Goal: Task Accomplishment & Management: Manage account settings

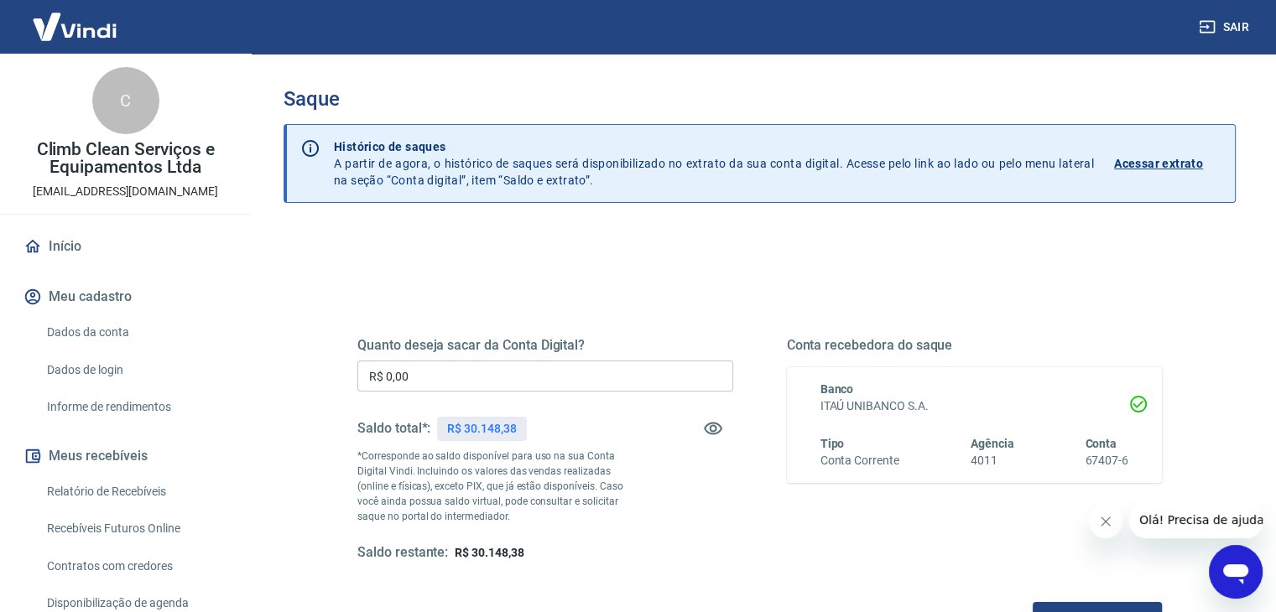
click at [463, 375] on input "R$ 0,00" at bounding box center [545, 376] width 376 height 31
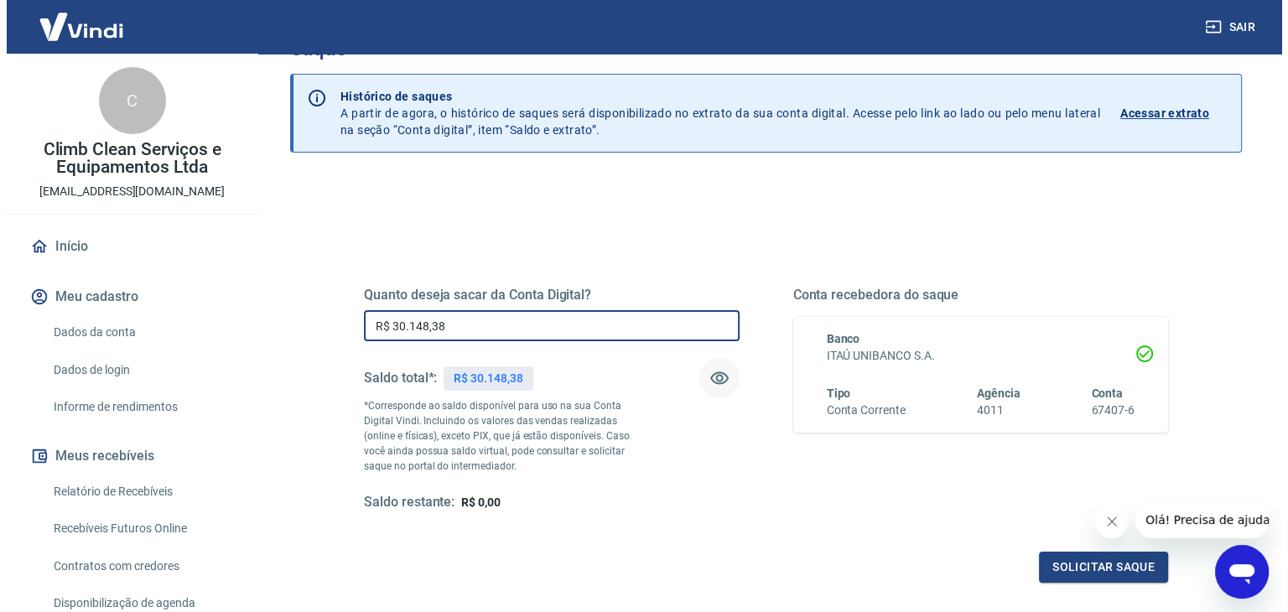
scroll to position [216, 0]
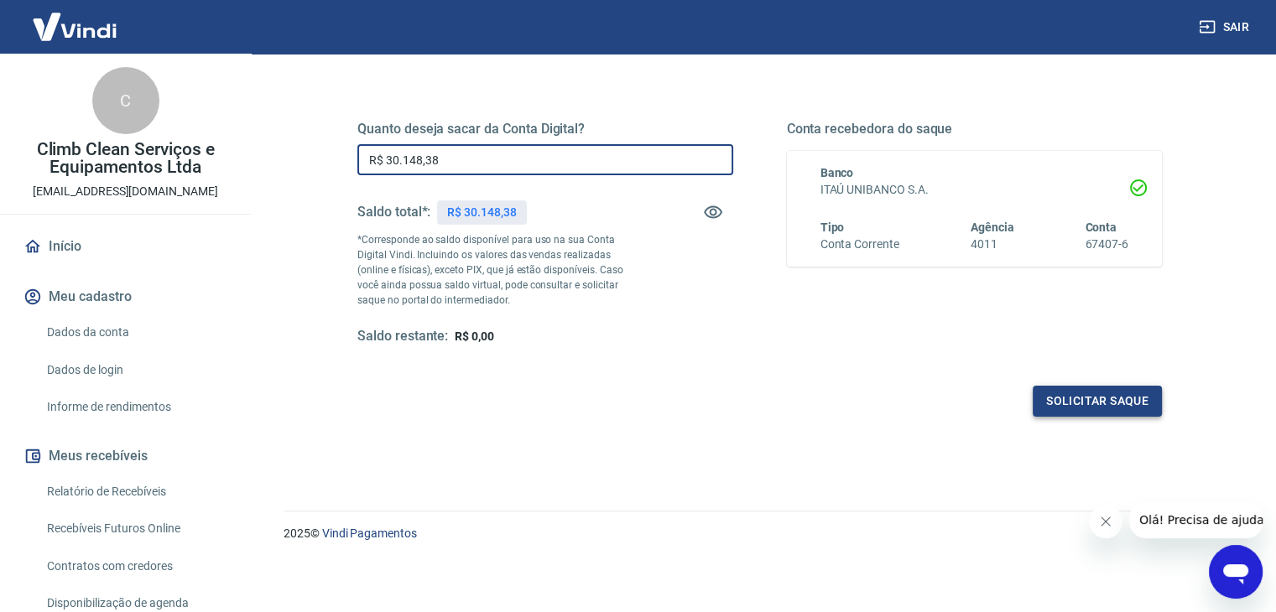
type input "R$ 30.148,38"
click at [1126, 403] on button "Solicitar saque" at bounding box center [1097, 401] width 129 height 31
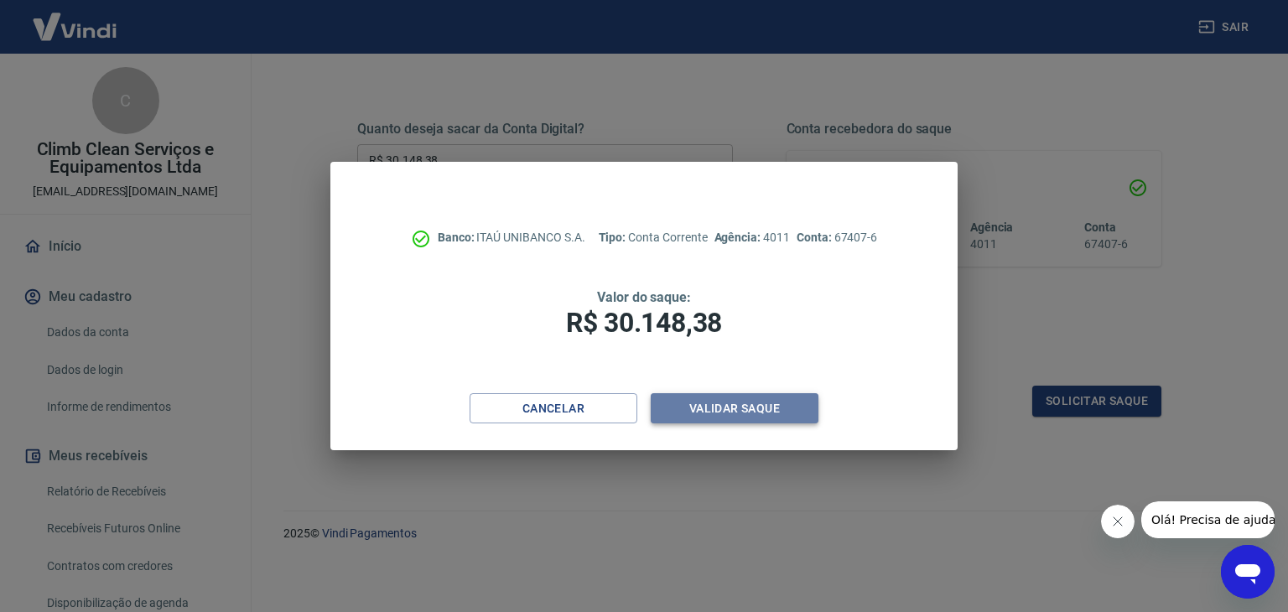
click at [752, 407] on button "Validar saque" at bounding box center [735, 408] width 168 height 31
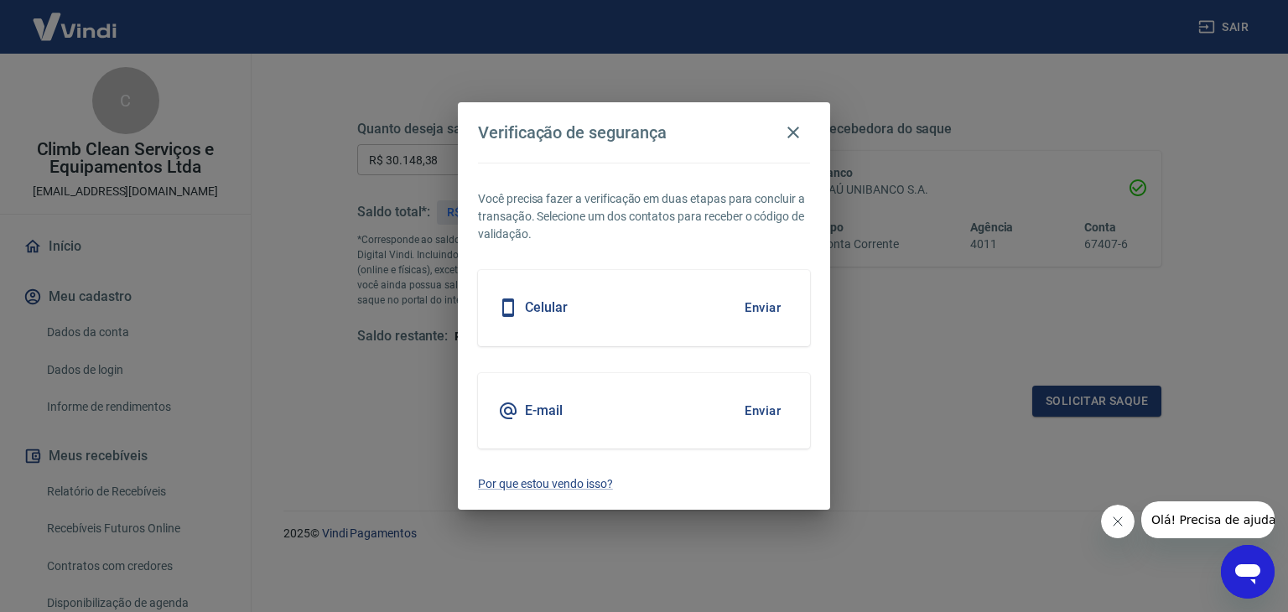
click at [629, 303] on div "Celular Enviar" at bounding box center [644, 307] width 332 height 75
click at [755, 305] on button "Enviar" at bounding box center [763, 307] width 55 height 35
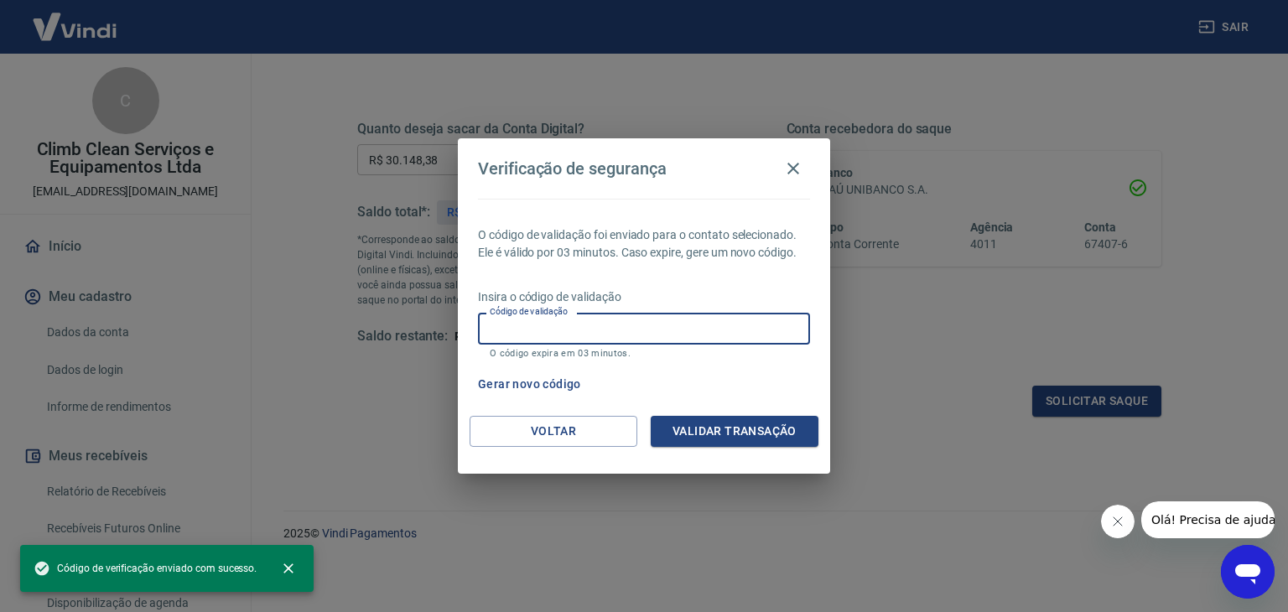
click at [549, 330] on input "Código de validação" at bounding box center [644, 328] width 332 height 31
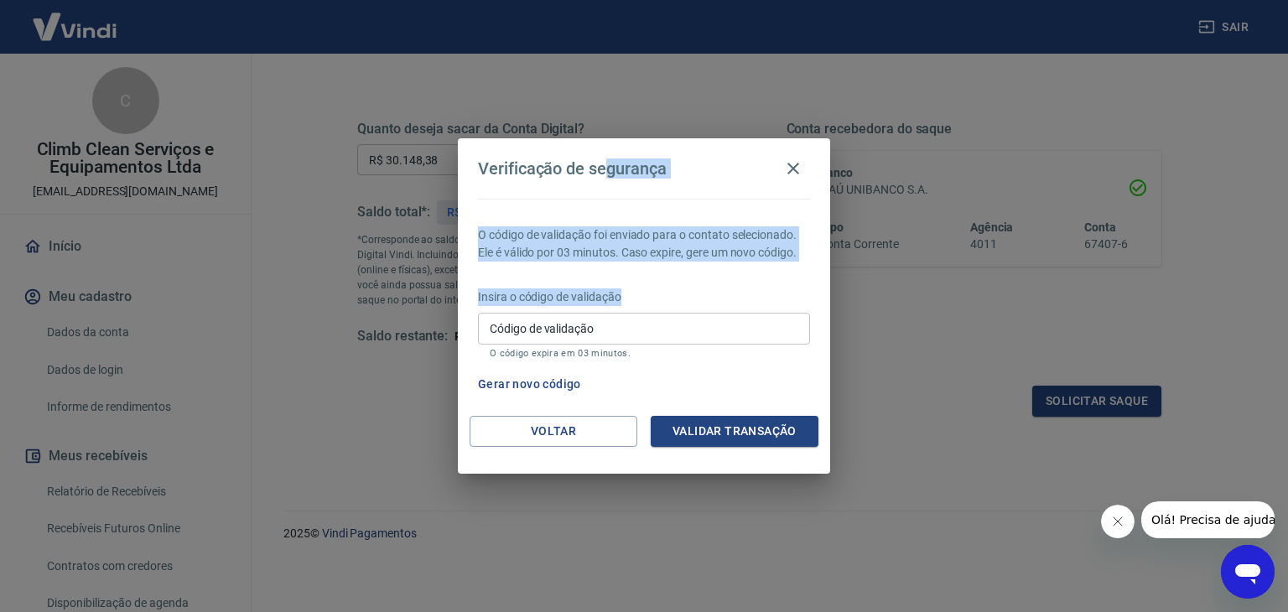
drag, startPoint x: 611, startPoint y: 144, endPoint x: 714, endPoint y: 280, distance: 170.6
click at [731, 289] on div "Verificação de segurança O código de validação foi enviado para o contato selec…" at bounding box center [644, 305] width 372 height 335
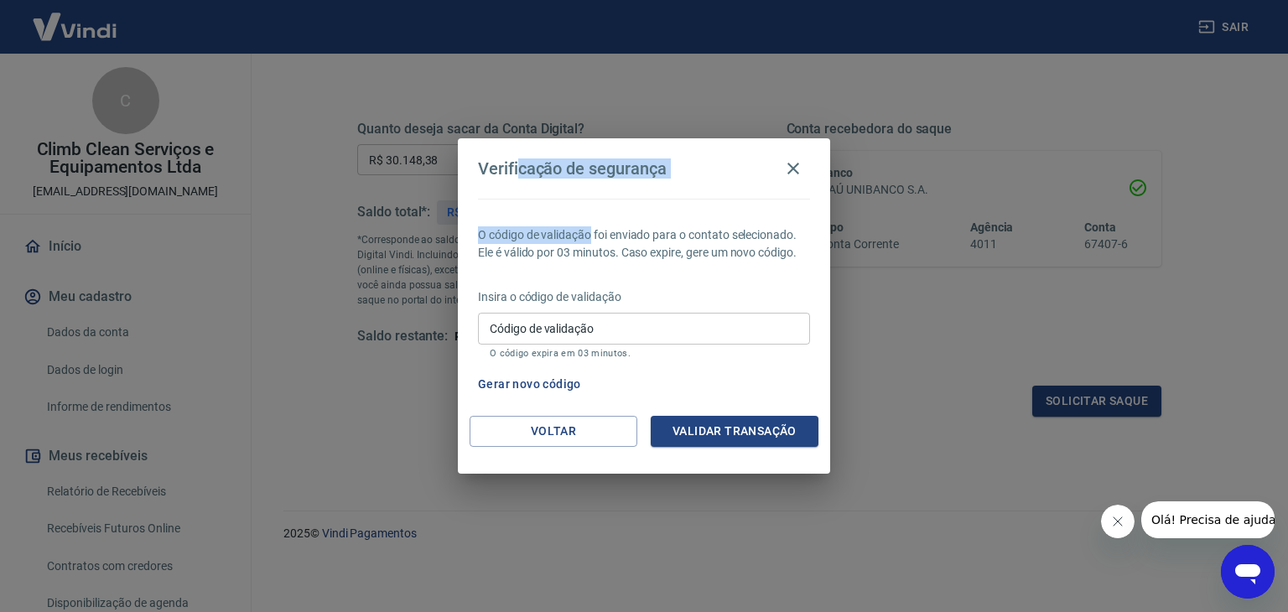
drag, startPoint x: 522, startPoint y: 150, endPoint x: 589, endPoint y: 226, distance: 101.6
click at [589, 226] on div "Verificação de segurança O código de validação foi enviado para o contato selec…" at bounding box center [644, 305] width 372 height 335
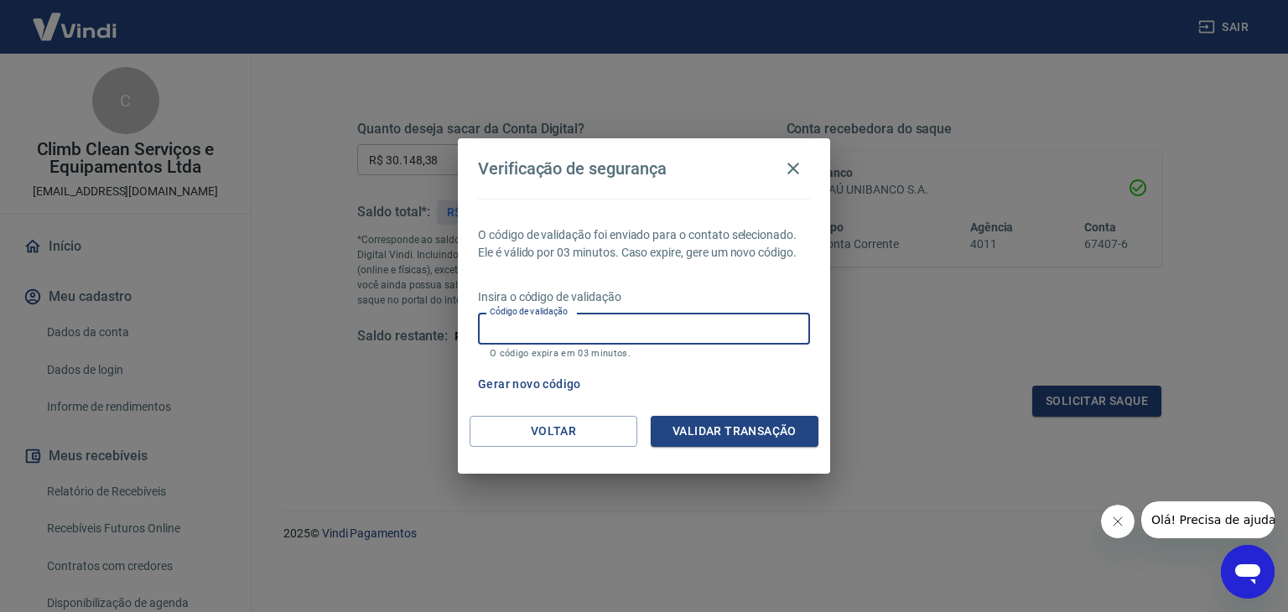
click at [527, 331] on input "Código de validação" at bounding box center [644, 328] width 332 height 31
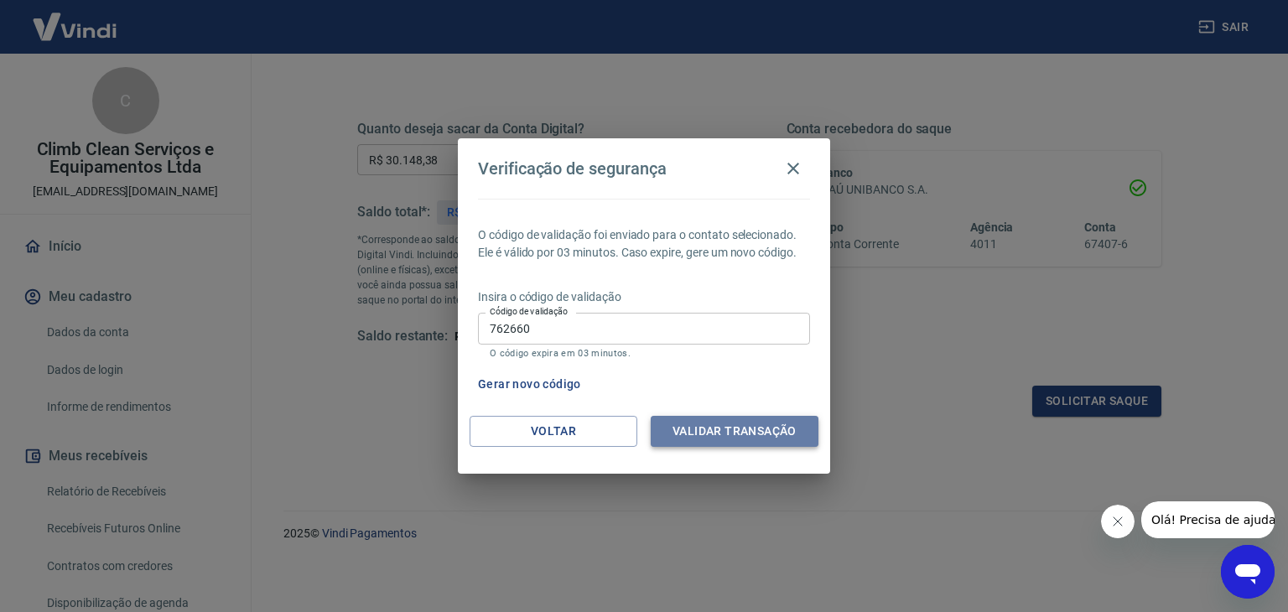
click at [732, 439] on button "Validar transação" at bounding box center [735, 431] width 168 height 31
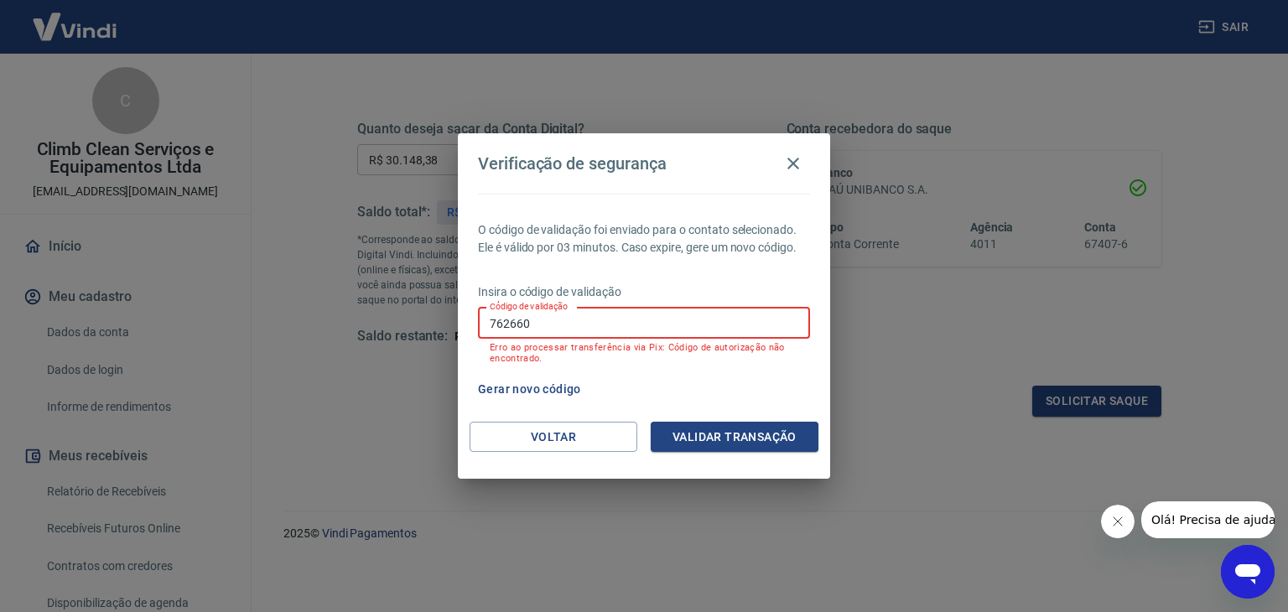
drag, startPoint x: 540, startPoint y: 318, endPoint x: 419, endPoint y: 310, distance: 121.1
click at [419, 310] on div "Verificação de segurança O código de validação foi enviado para o contato selec…" at bounding box center [644, 306] width 1288 height 612
type input "762560"
click at [699, 443] on button "Validar transação" at bounding box center [735, 437] width 168 height 31
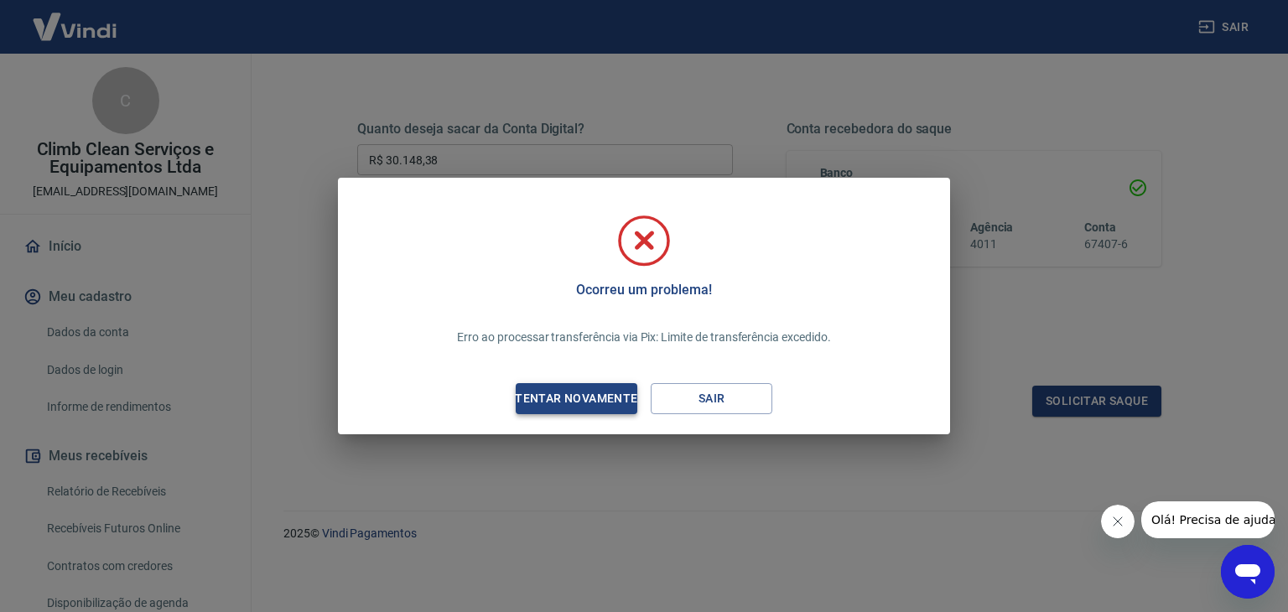
click at [580, 395] on div "Tentar novamente" at bounding box center [576, 398] width 163 height 21
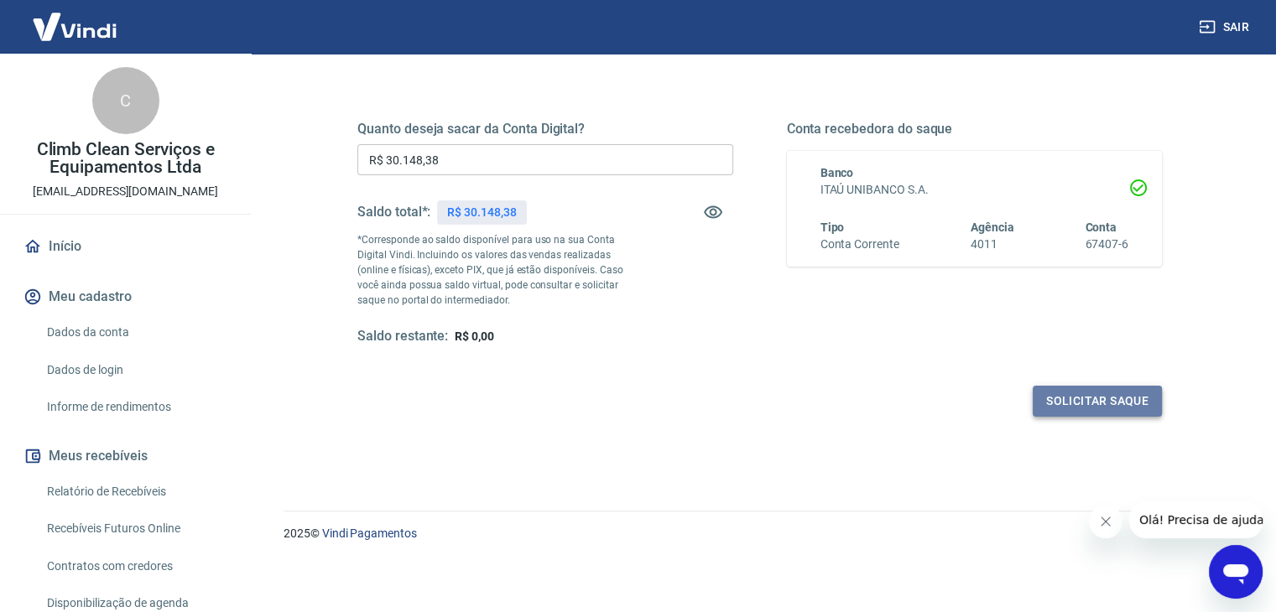
click at [1101, 409] on button "Solicitar saque" at bounding box center [1097, 401] width 129 height 31
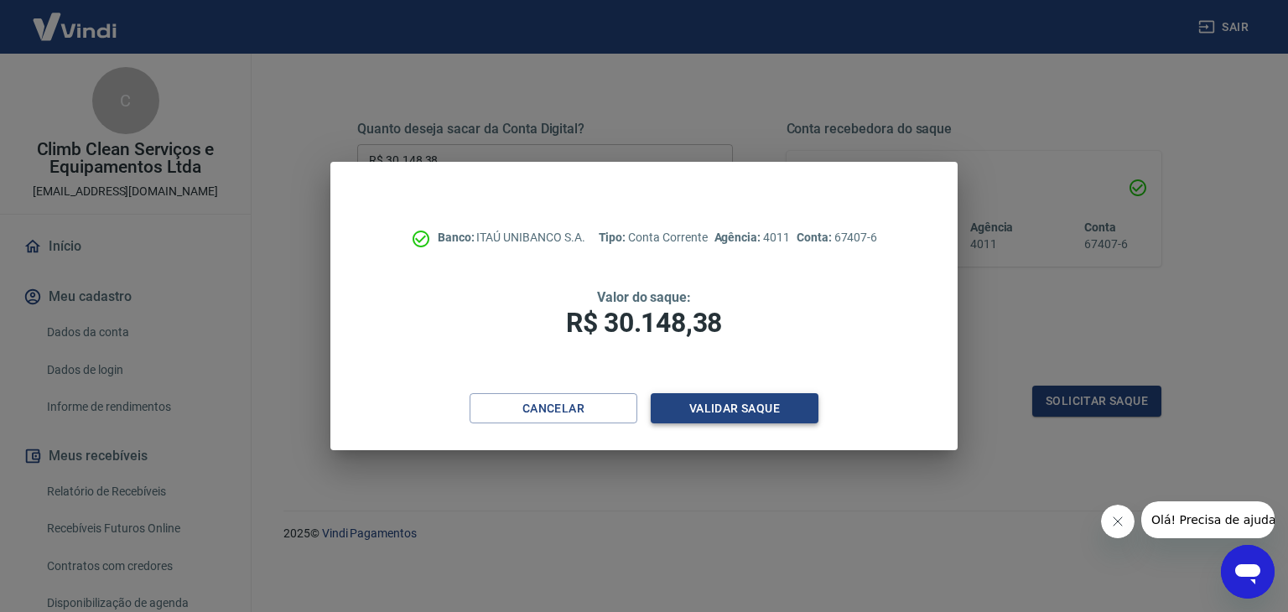
click at [754, 399] on button "Validar saque" at bounding box center [735, 408] width 168 height 31
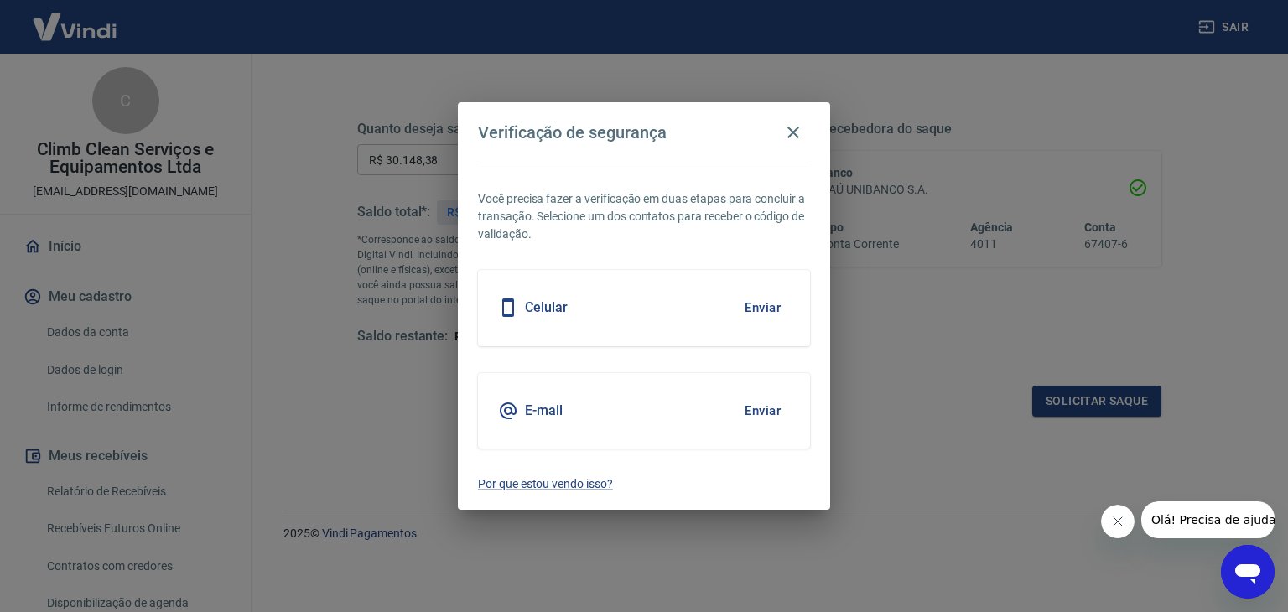
click at [762, 310] on button "Enviar" at bounding box center [763, 307] width 55 height 35
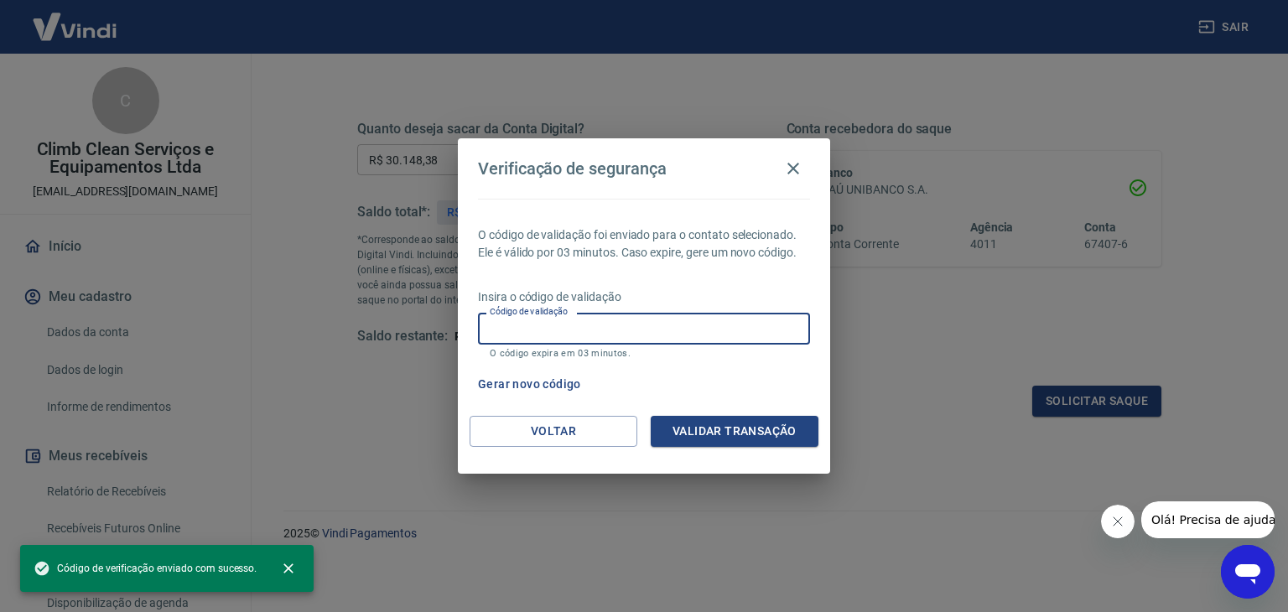
click at [557, 328] on input "Código de validação" at bounding box center [644, 328] width 332 height 31
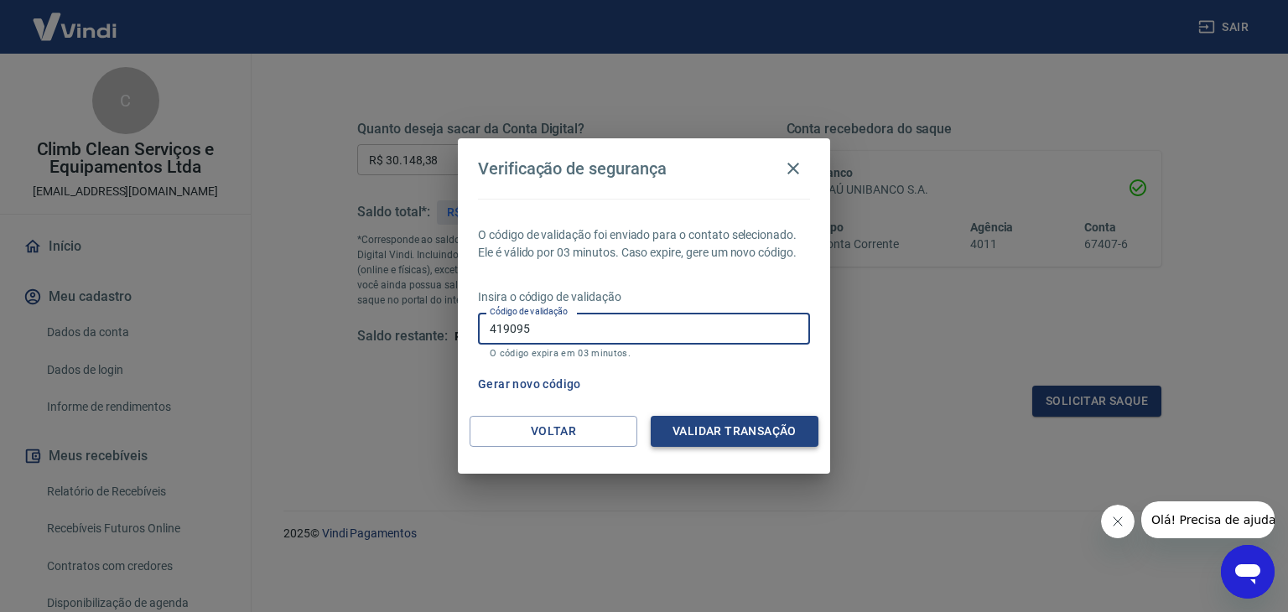
type input "419095"
click at [726, 424] on button "Validar transação" at bounding box center [735, 431] width 168 height 31
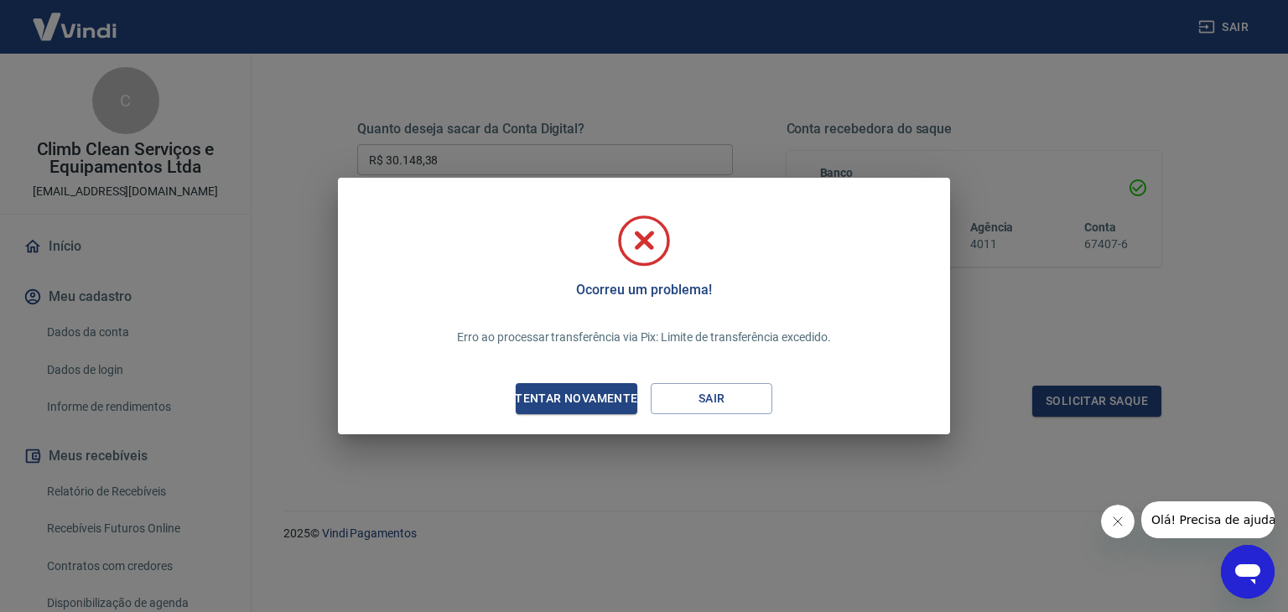
click at [580, 393] on div "Tentar novamente" at bounding box center [576, 398] width 163 height 21
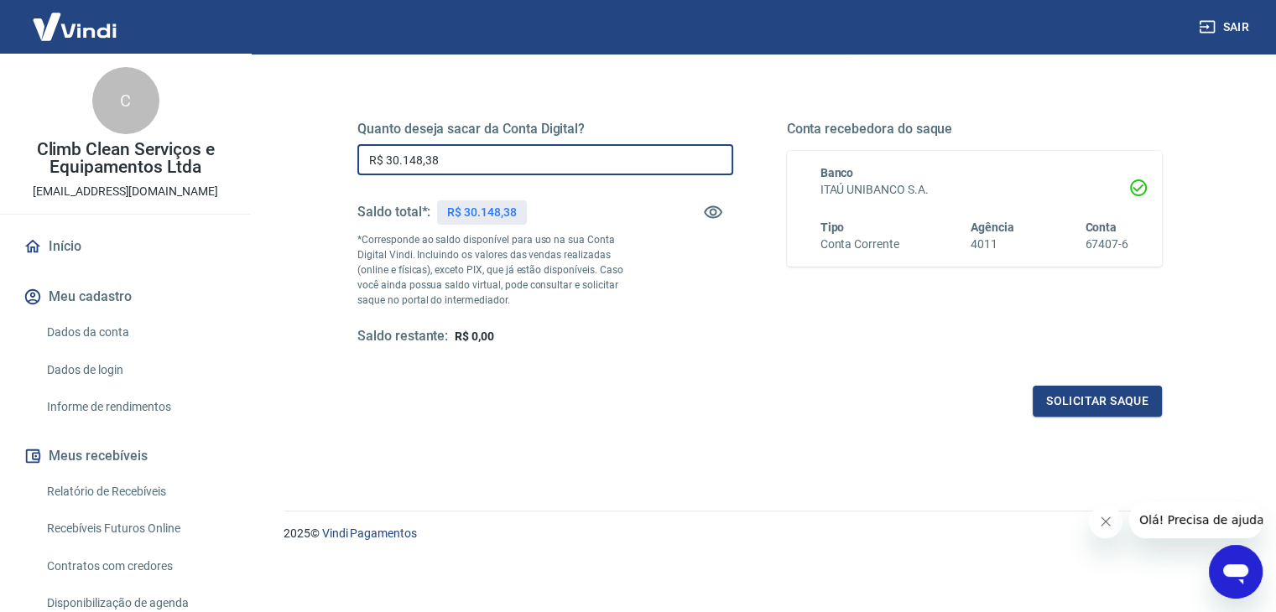
drag, startPoint x: 440, startPoint y: 156, endPoint x: 386, endPoint y: 157, distance: 53.7
click at [386, 157] on input "R$ 30.148,38" at bounding box center [545, 159] width 376 height 31
type input "R$ 29.800,00"
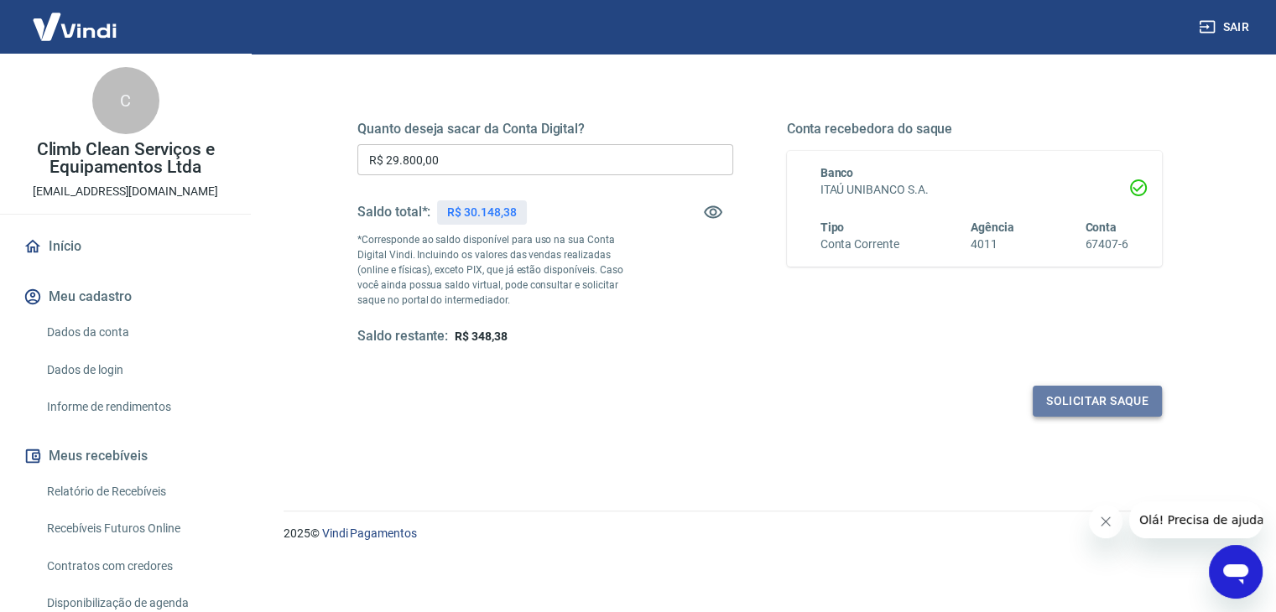
click at [1086, 397] on button "Solicitar saque" at bounding box center [1097, 401] width 129 height 31
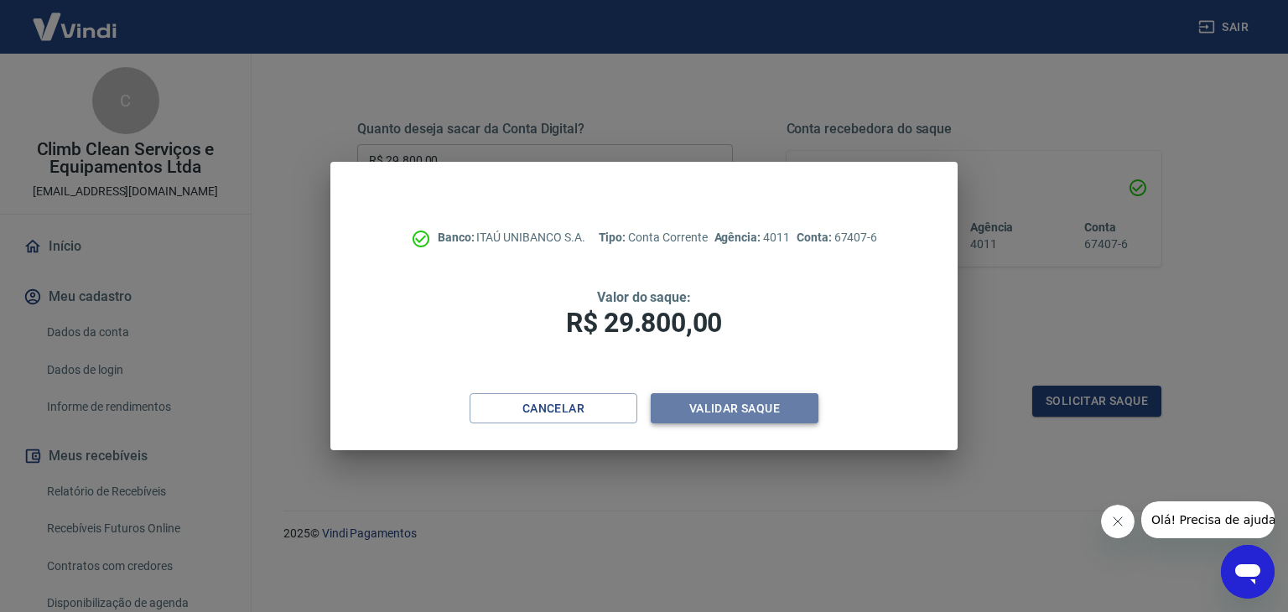
click at [749, 408] on button "Validar saque" at bounding box center [735, 408] width 168 height 31
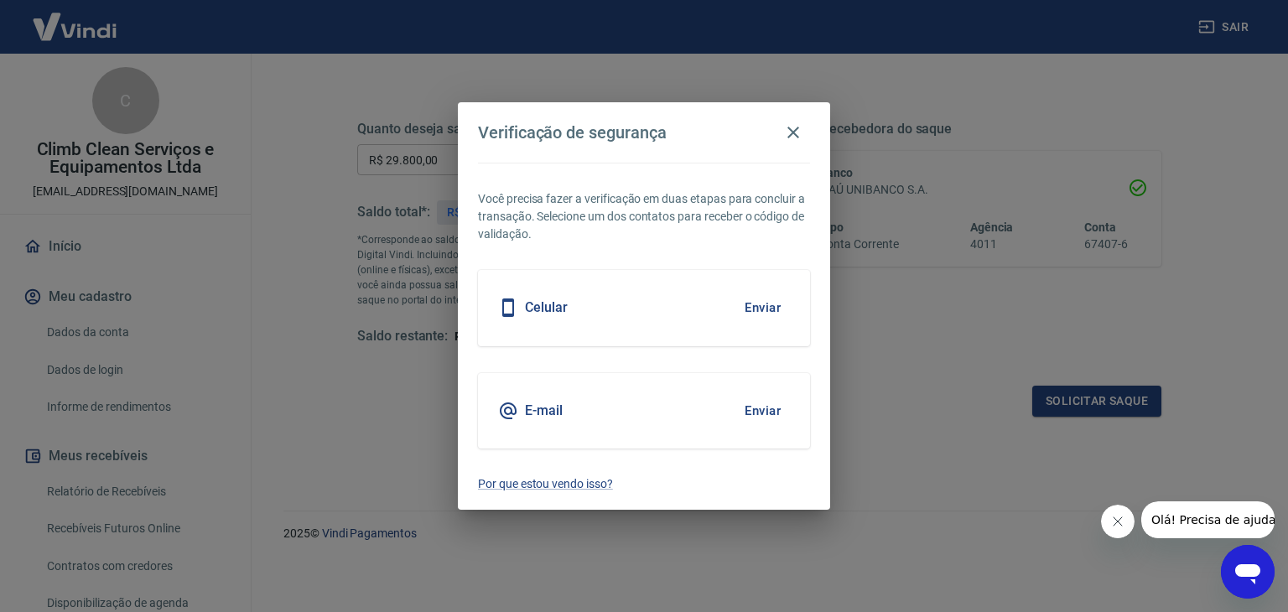
click at [607, 305] on div "Celular Enviar" at bounding box center [644, 307] width 332 height 75
click at [762, 298] on button "Enviar" at bounding box center [763, 307] width 55 height 35
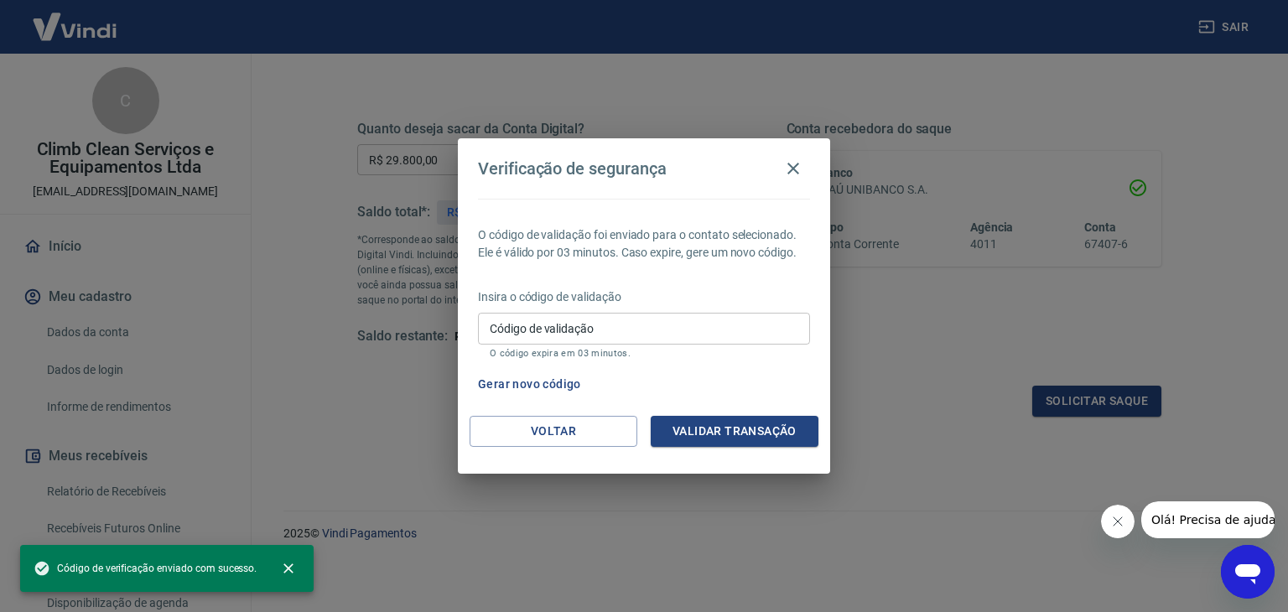
click at [574, 330] on input "Código de validação" at bounding box center [644, 328] width 332 height 31
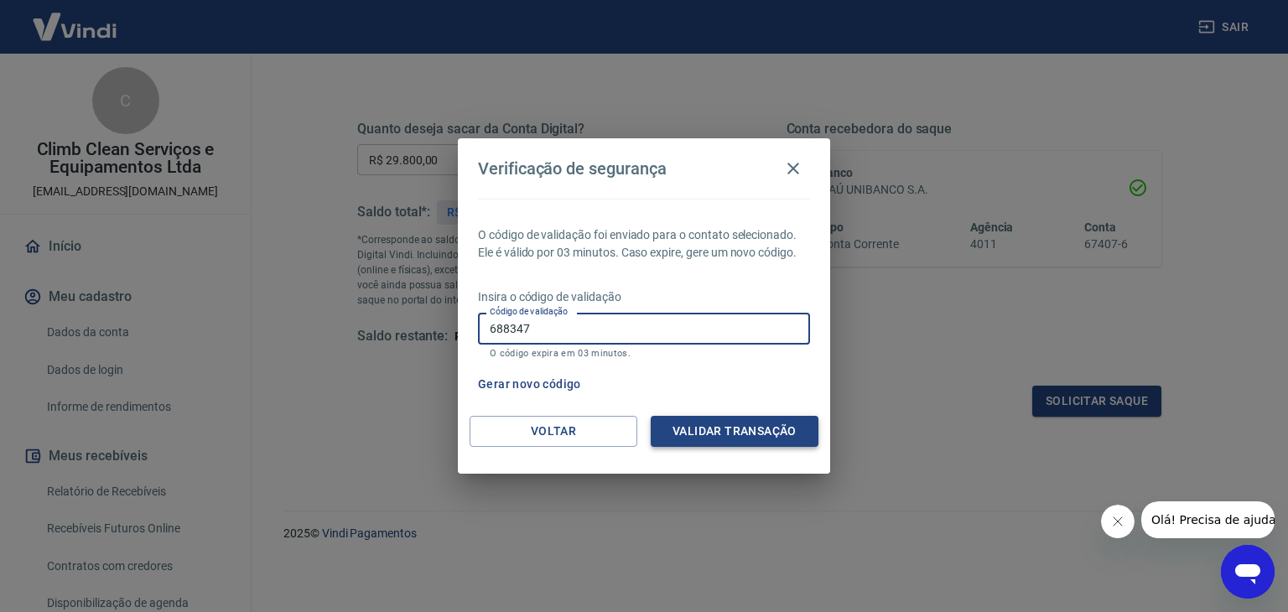
type input "688347"
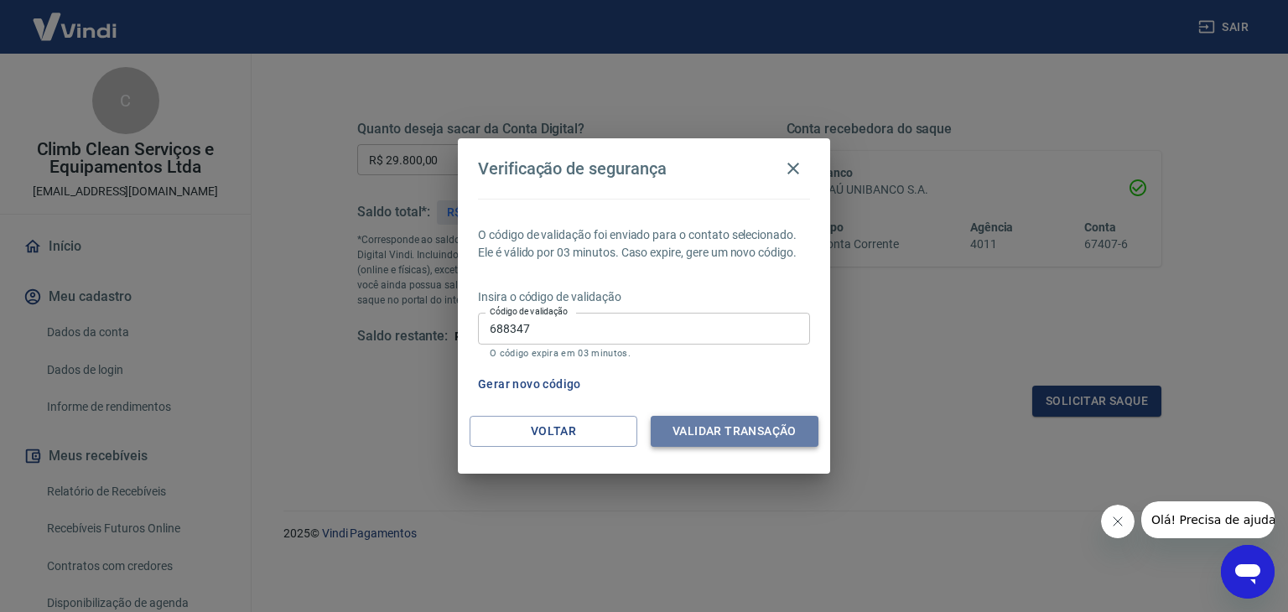
click at [789, 424] on button "Validar transação" at bounding box center [735, 431] width 168 height 31
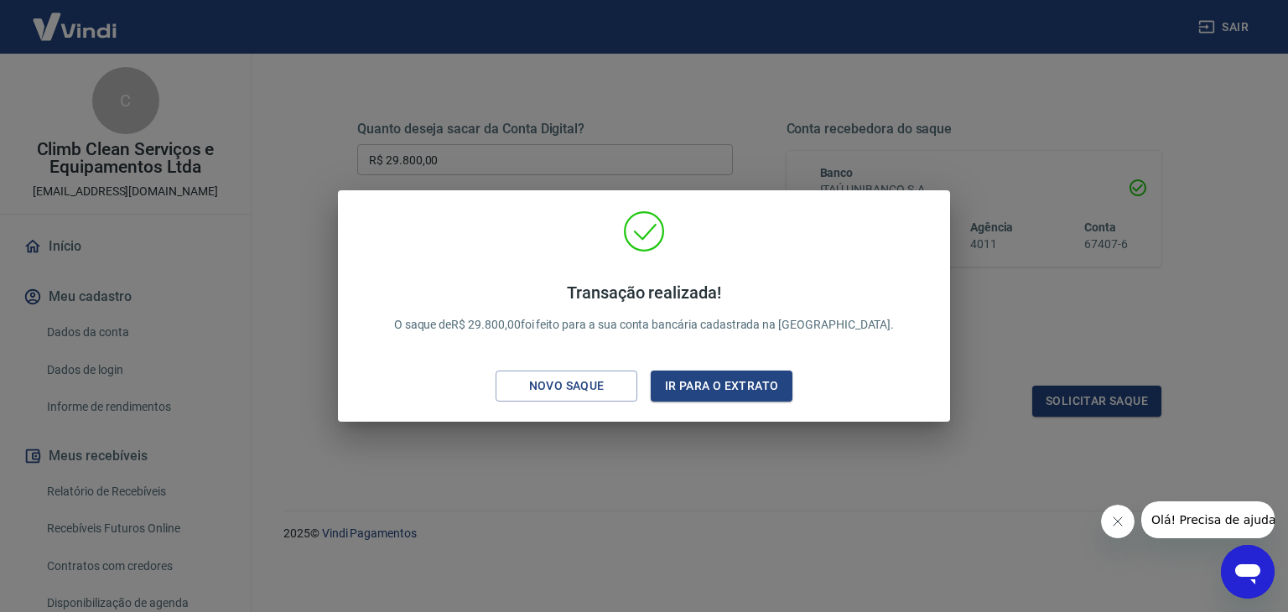
click at [989, 172] on div "Transação realizada! O saque de R$ 29.800,00 foi feito para a sua conta bancári…" at bounding box center [644, 306] width 1288 height 612
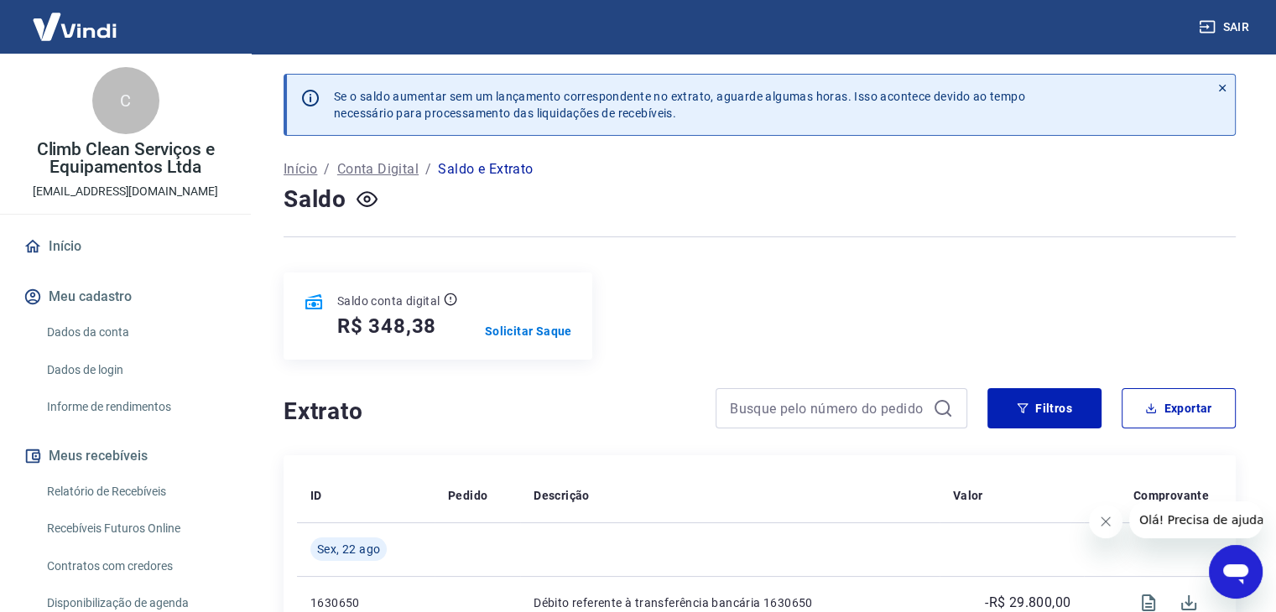
click at [1246, 24] on button "Sair" at bounding box center [1225, 27] width 60 height 31
